Goal: Information Seeking & Learning: Learn about a topic

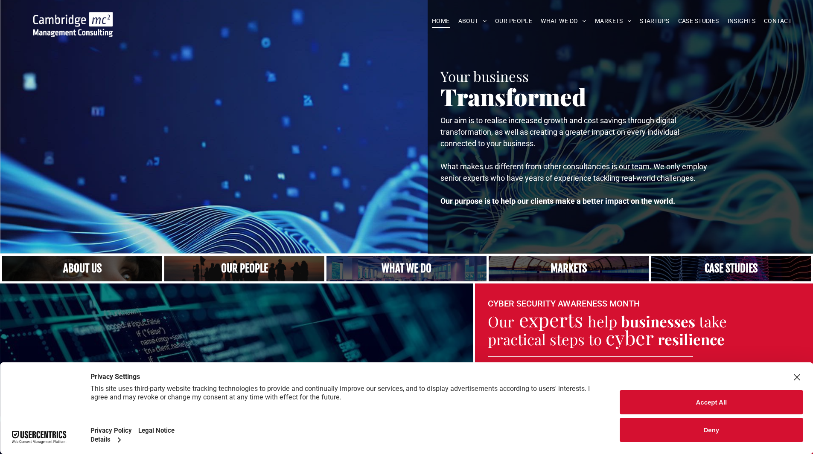
click at [230, 265] on link at bounding box center [245, 268] width 170 height 27
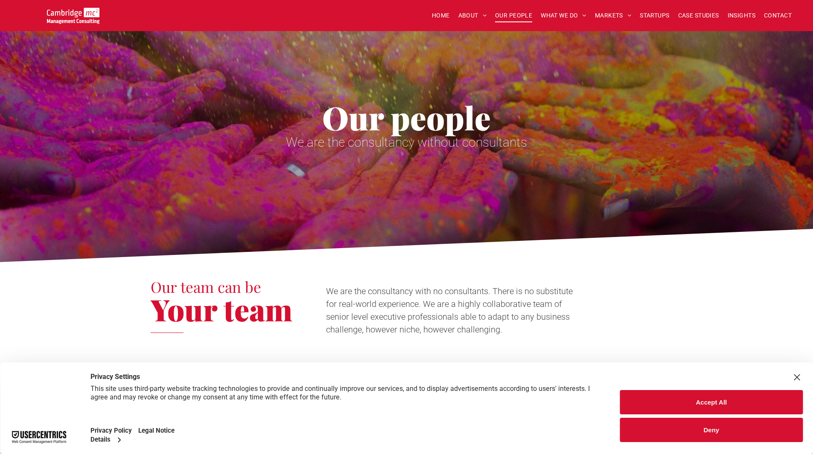
scroll to position [85, 0]
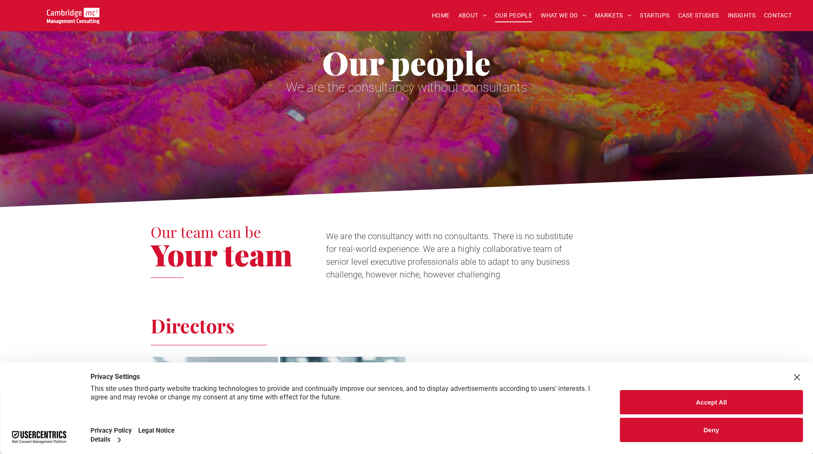
click at [721, 398] on button "Accept All" at bounding box center [711, 402] width 183 height 24
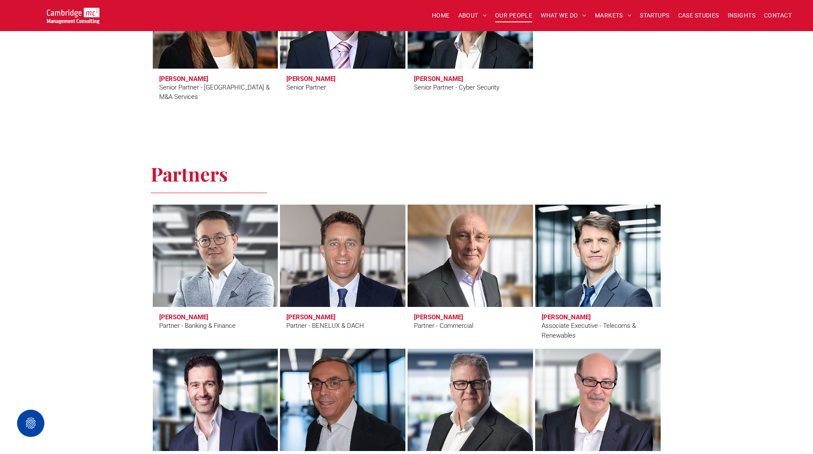
scroll to position [1664, 0]
